Goal: Task Accomplishment & Management: Use online tool/utility

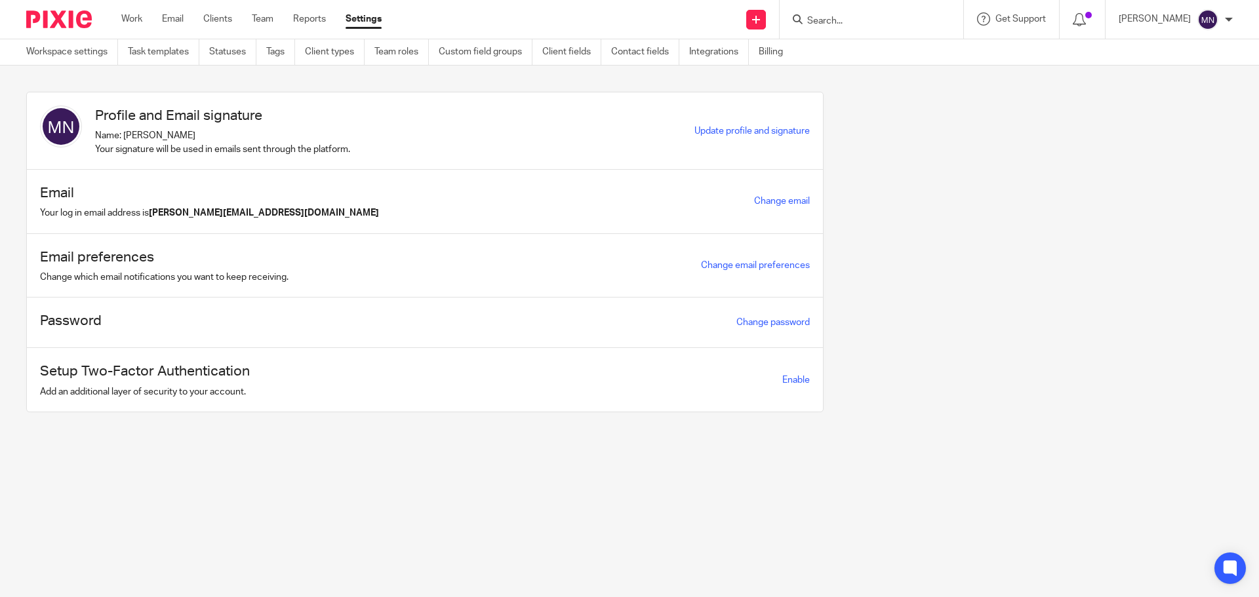
click at [845, 14] on form at bounding box center [876, 19] width 140 height 16
click at [835, 22] on input "Search" at bounding box center [865, 22] width 118 height 12
type input "pendon"
click at [864, 47] on link at bounding box center [914, 56] width 222 height 30
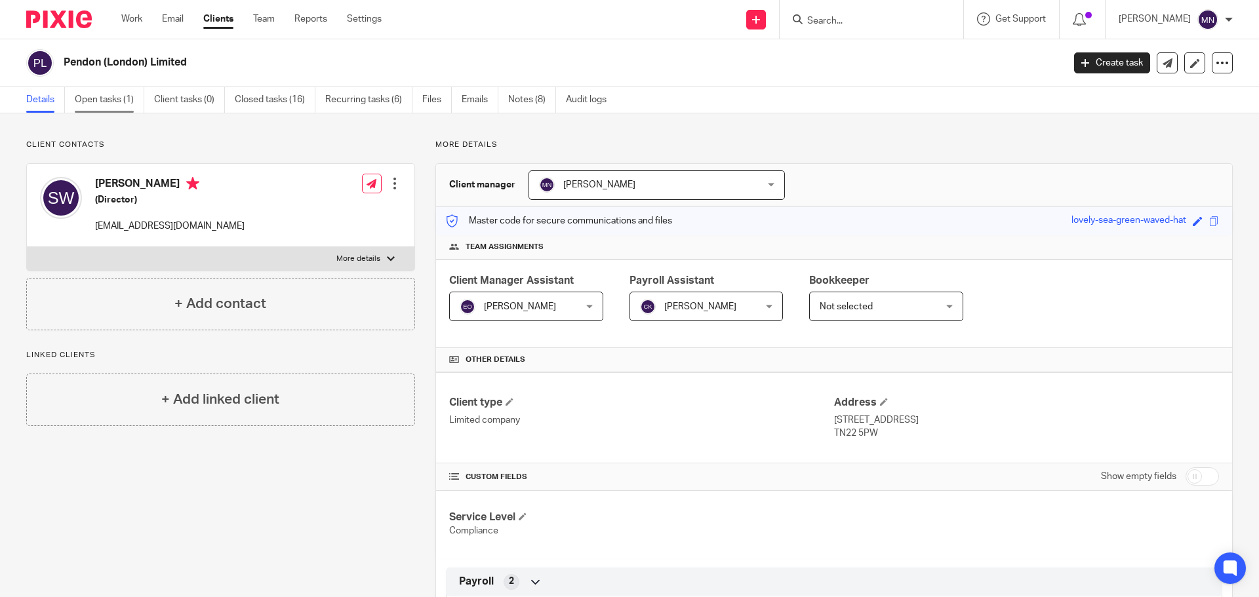
click at [112, 102] on link "Open tasks (1)" at bounding box center [109, 100] width 69 height 26
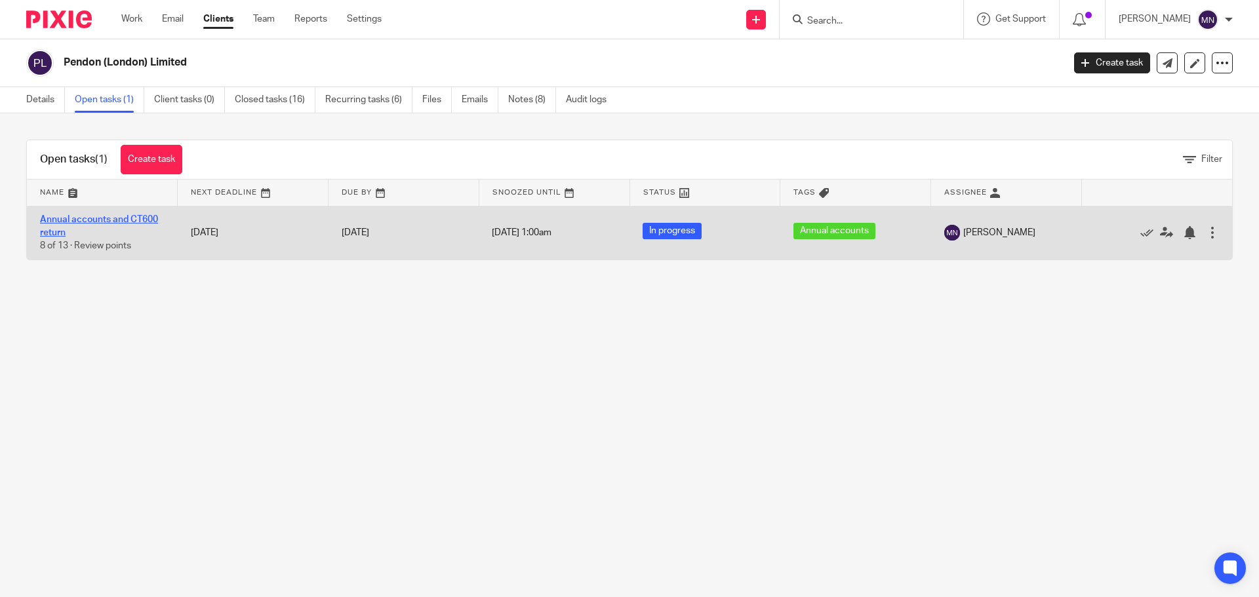
click at [127, 218] on link "Annual accounts and CT600 return" at bounding box center [99, 226] width 118 height 22
